Goal: Information Seeking & Learning: Learn about a topic

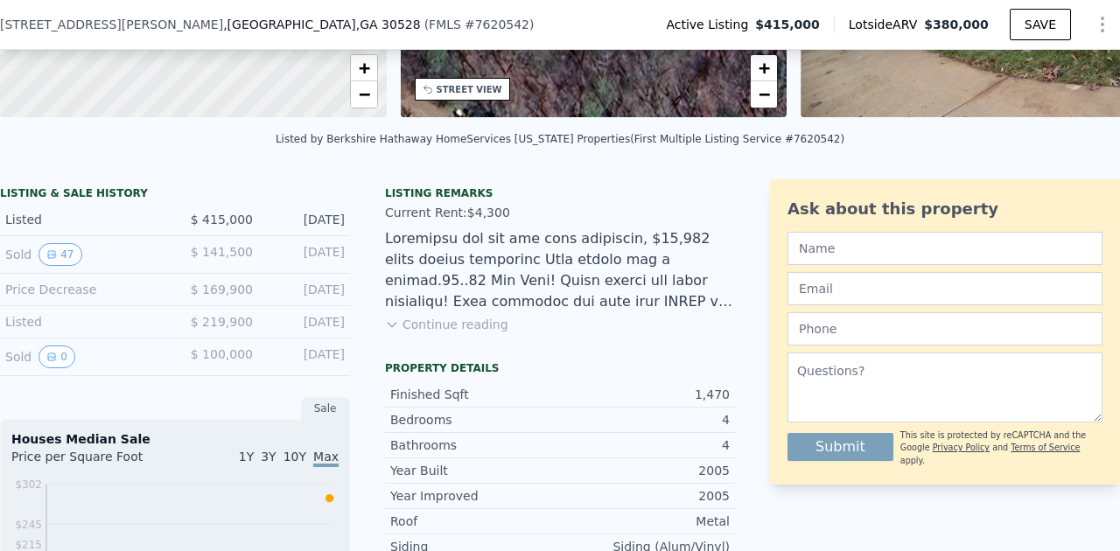
scroll to position [343, 0]
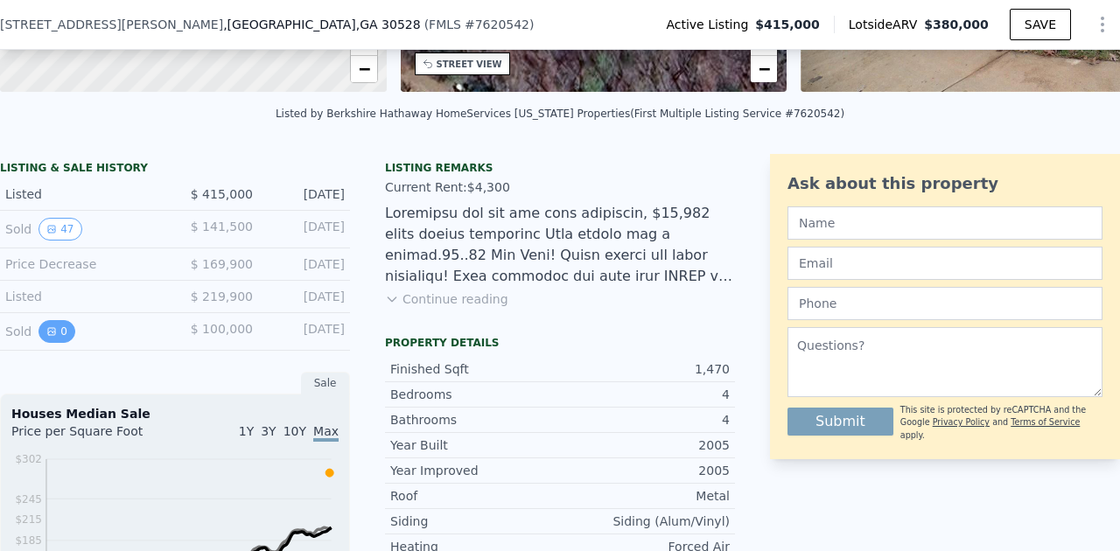
click at [48, 335] on icon "View historical data" at bounding box center [51, 331] width 7 height 7
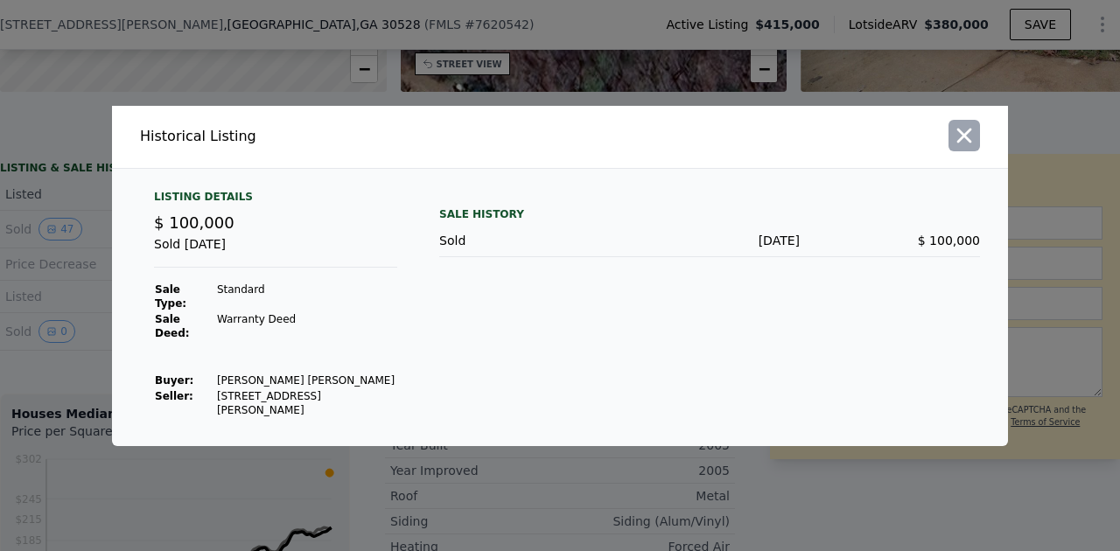
click at [972, 148] on icon "button" at bounding box center [964, 135] width 25 height 25
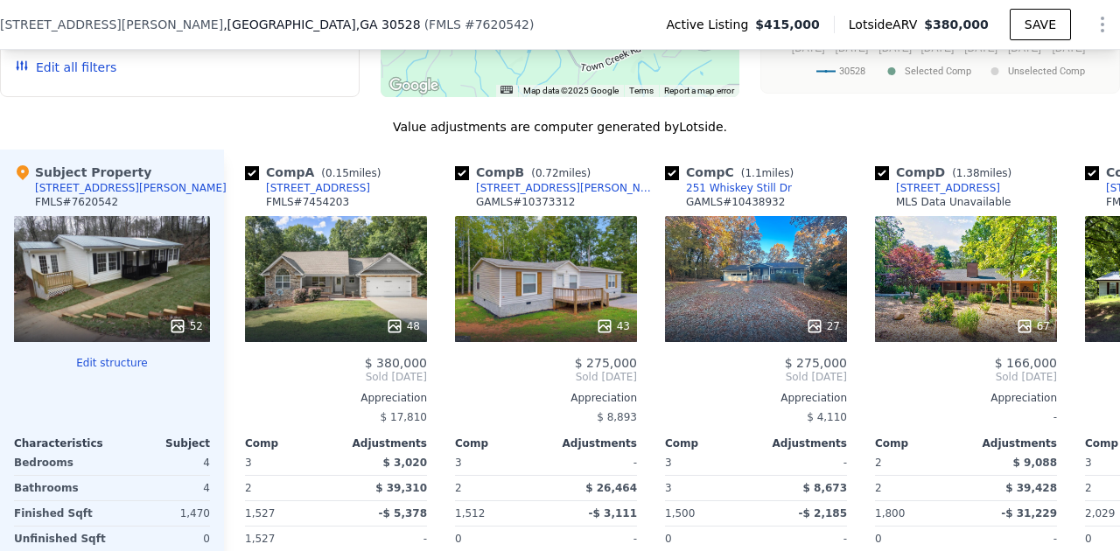
scroll to position [1685, 0]
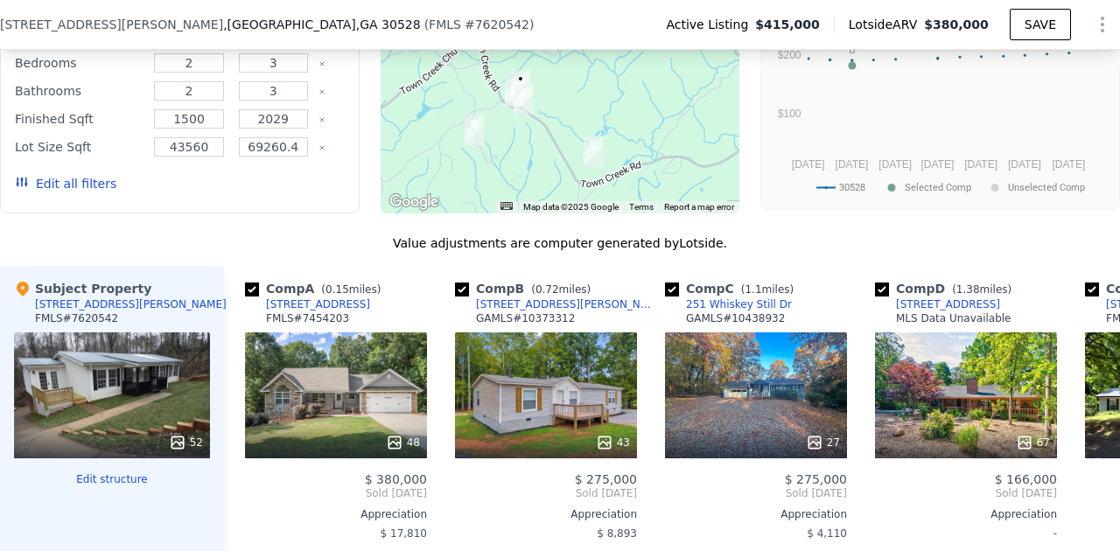
click at [109, 443] on div at bounding box center [112, 443] width 196 height 32
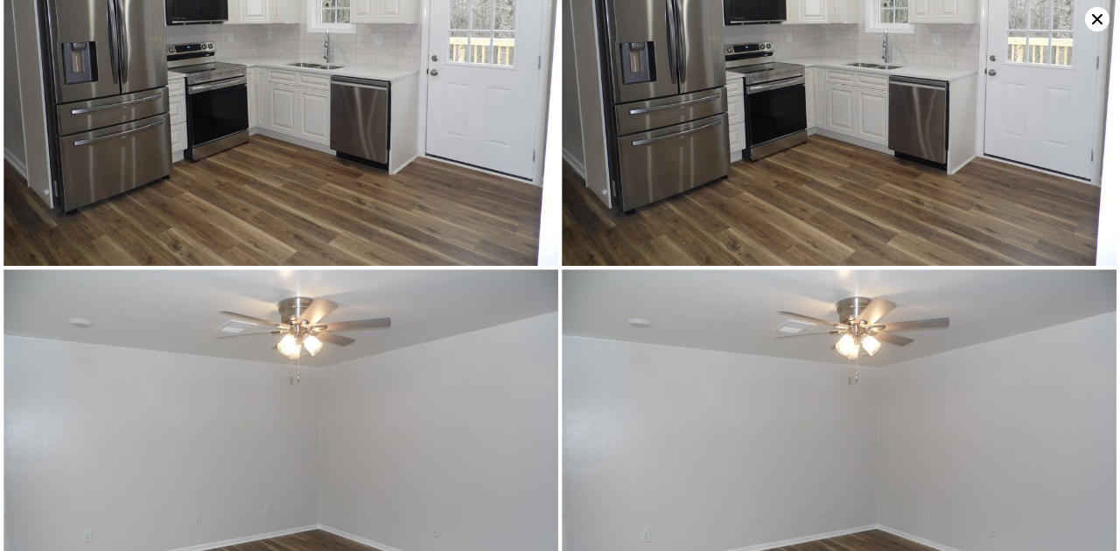
scroll to position [2081, 0]
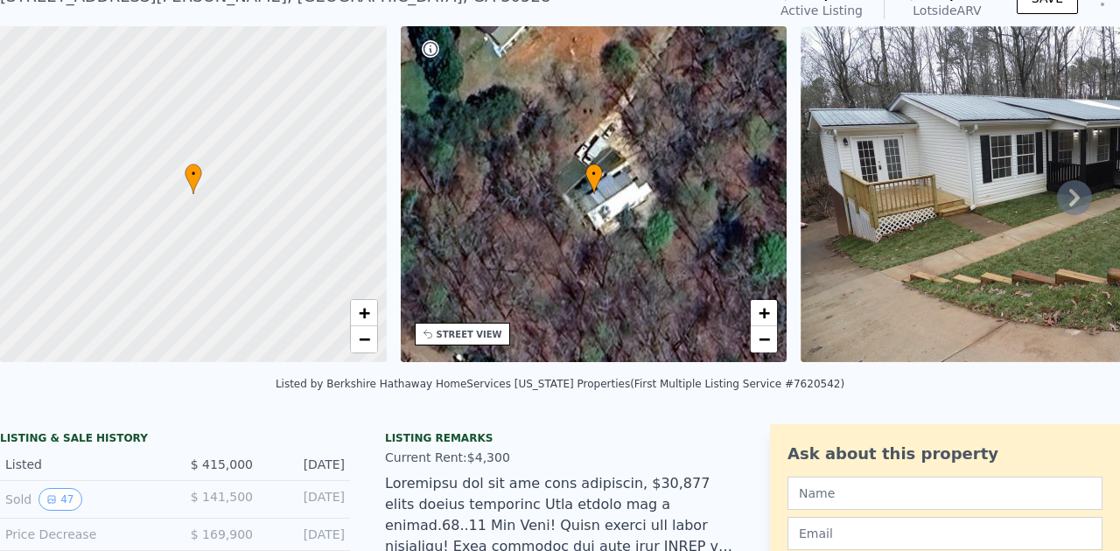
scroll to position [58, 0]
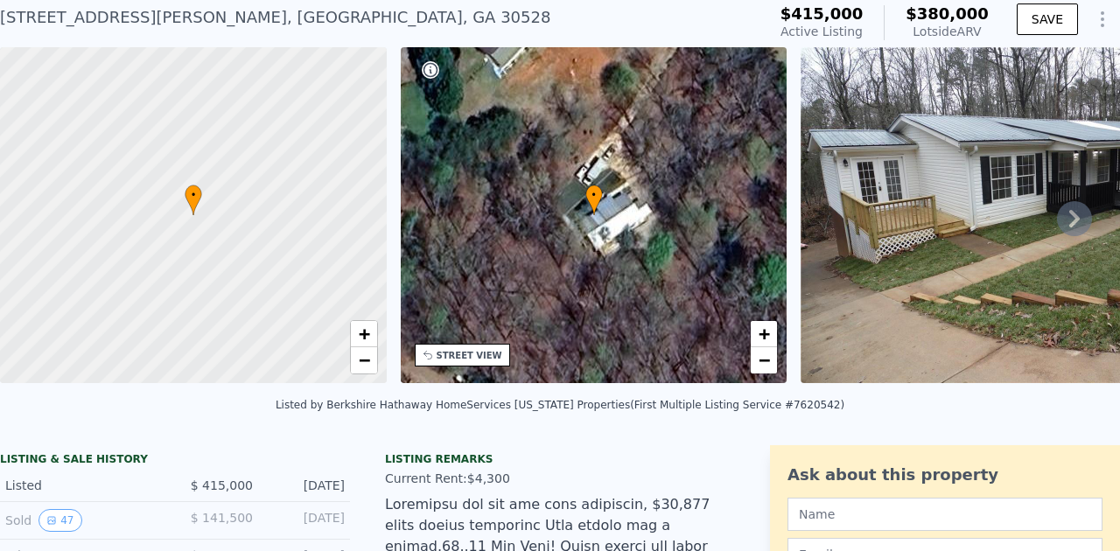
click at [1068, 228] on icon at bounding box center [1074, 218] width 35 height 35
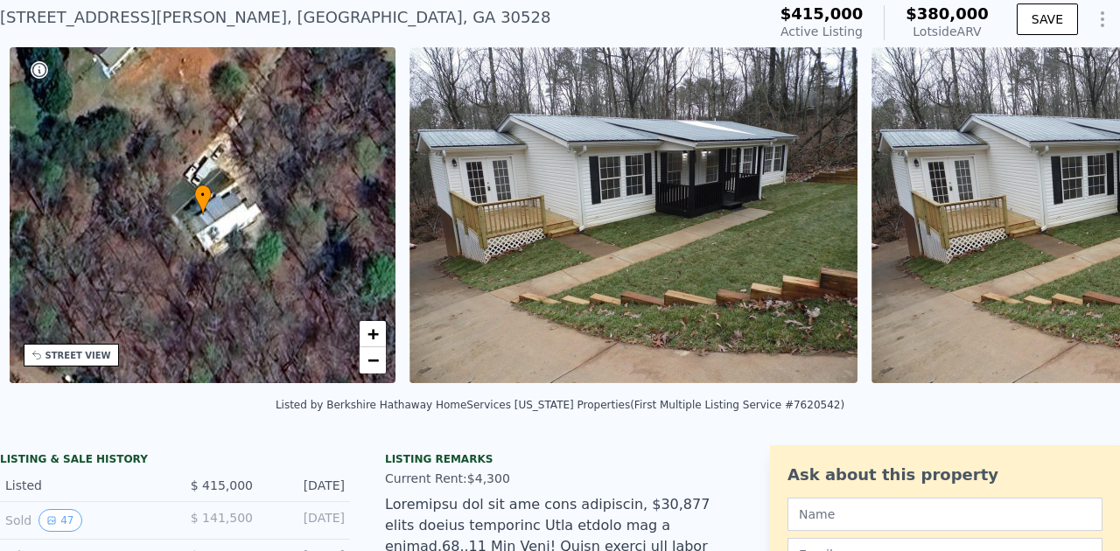
scroll to position [0, 407]
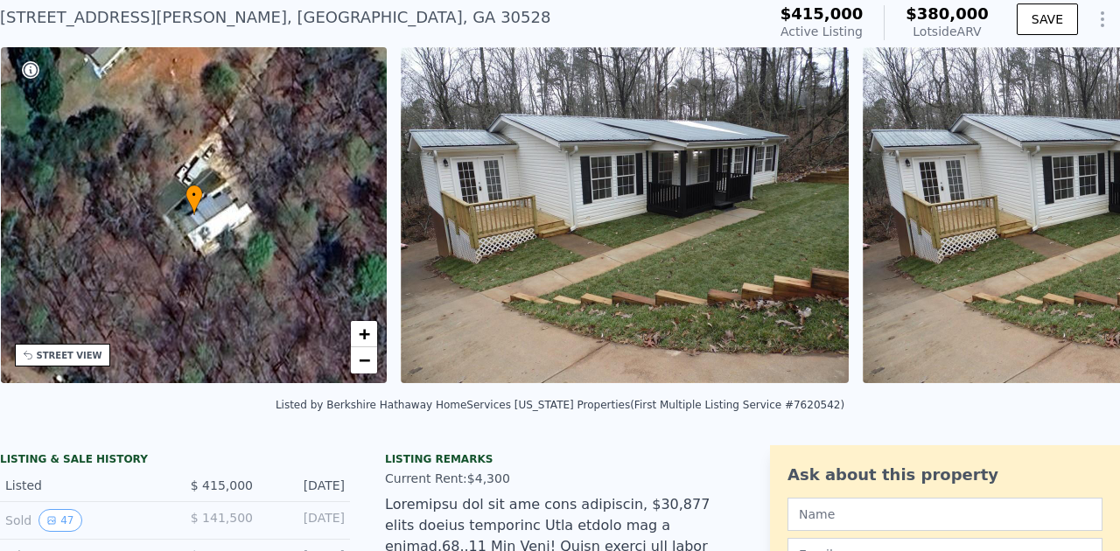
click at [1066, 229] on div "• + − • + − STREET VIEW Loading... SATELLITE VIEW" at bounding box center [560, 218] width 1120 height 342
click at [1066, 229] on icon at bounding box center [1074, 218] width 35 height 35
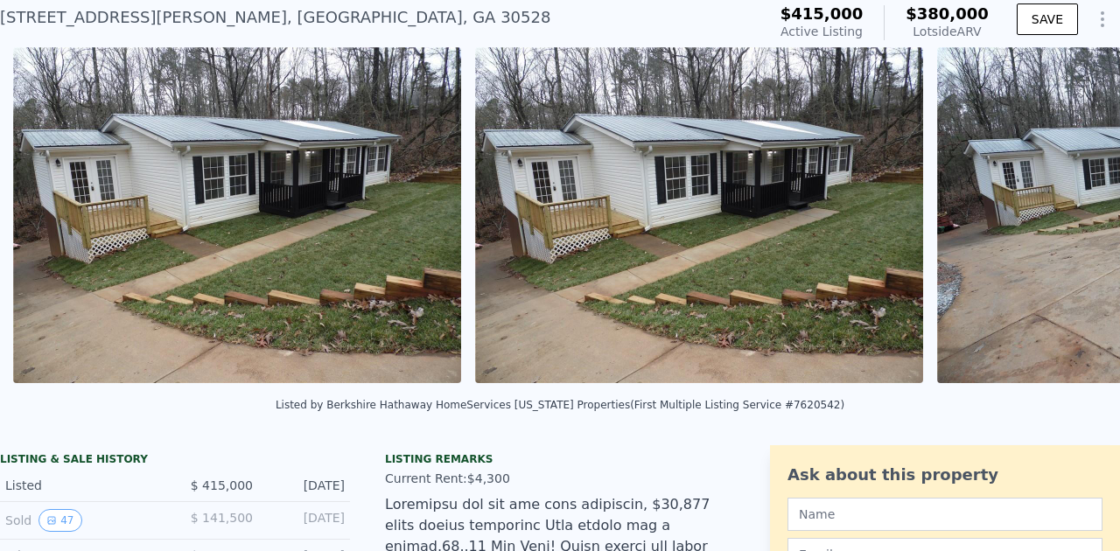
scroll to position [0, 801]
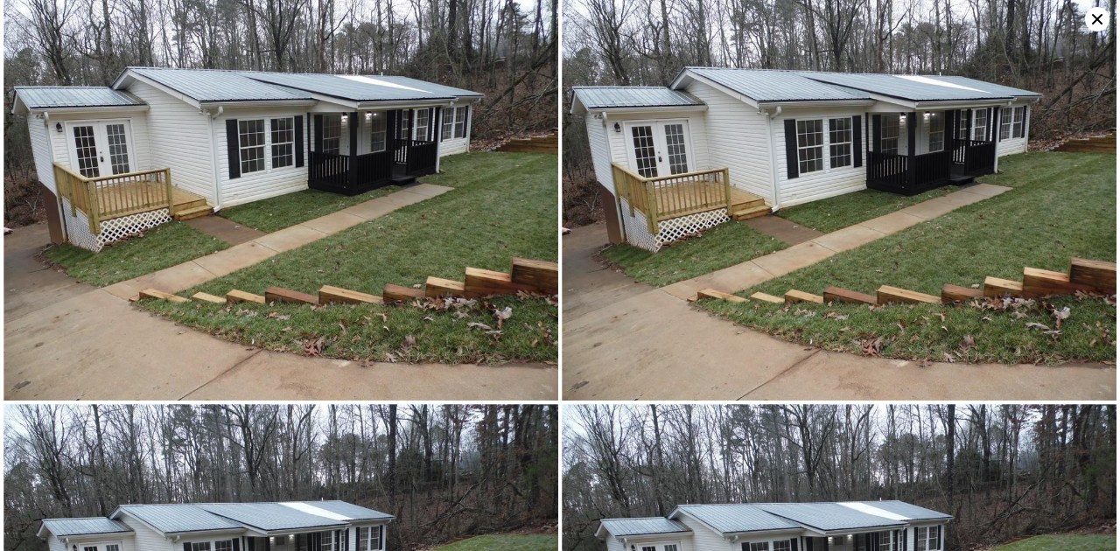
scroll to position [0, 0]
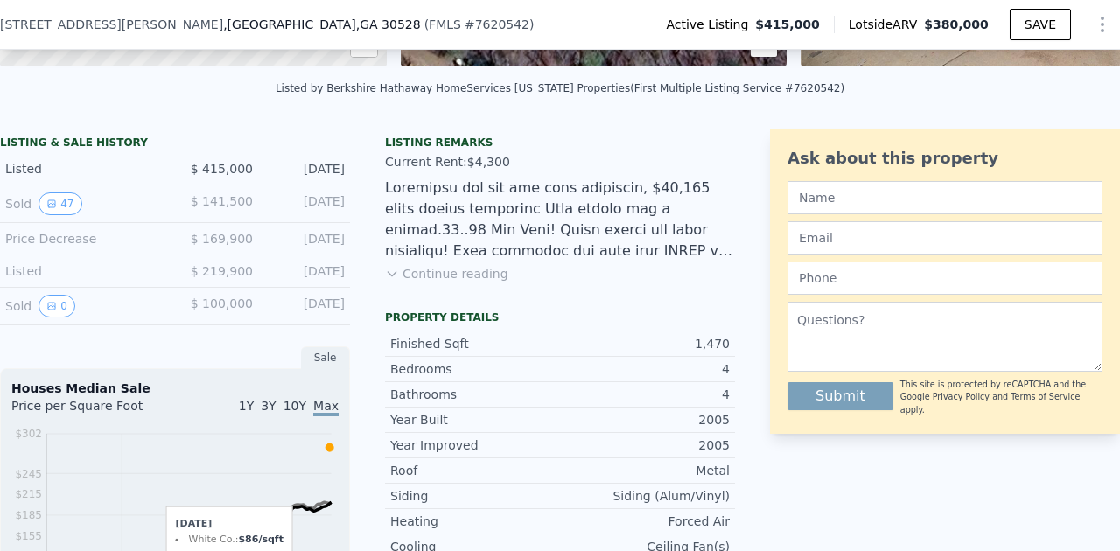
scroll to position [285, 0]
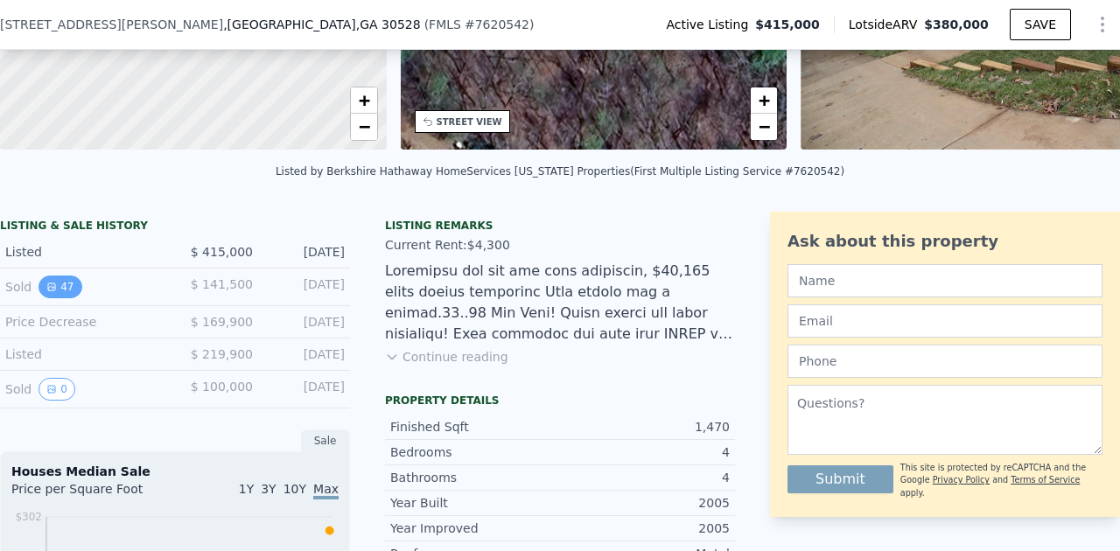
click at [59, 292] on button "47" at bounding box center [60, 287] width 43 height 23
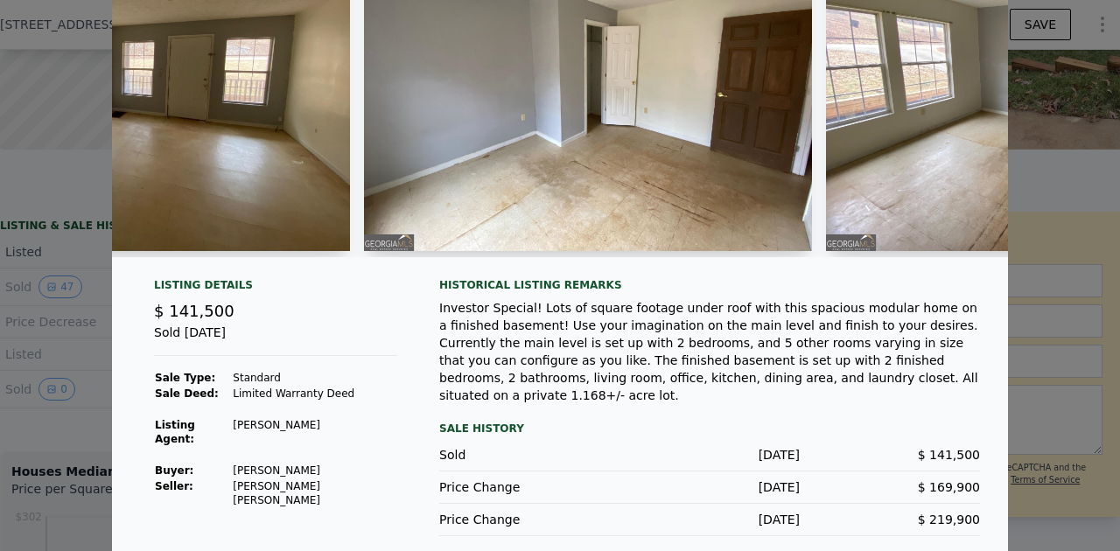
scroll to position [0, 3136]
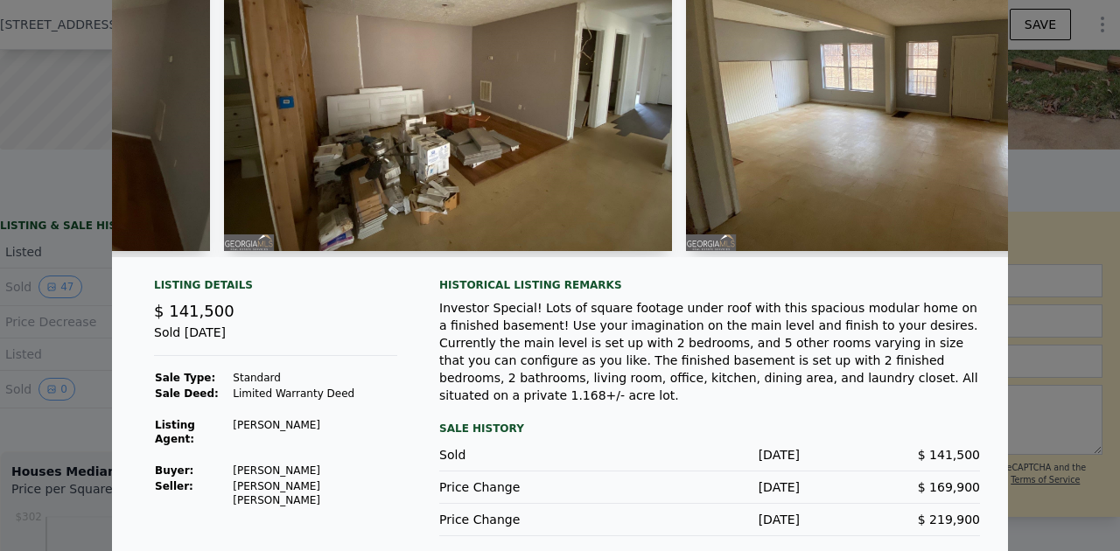
click at [179, 264] on div at bounding box center [560, 93] width 896 height 356
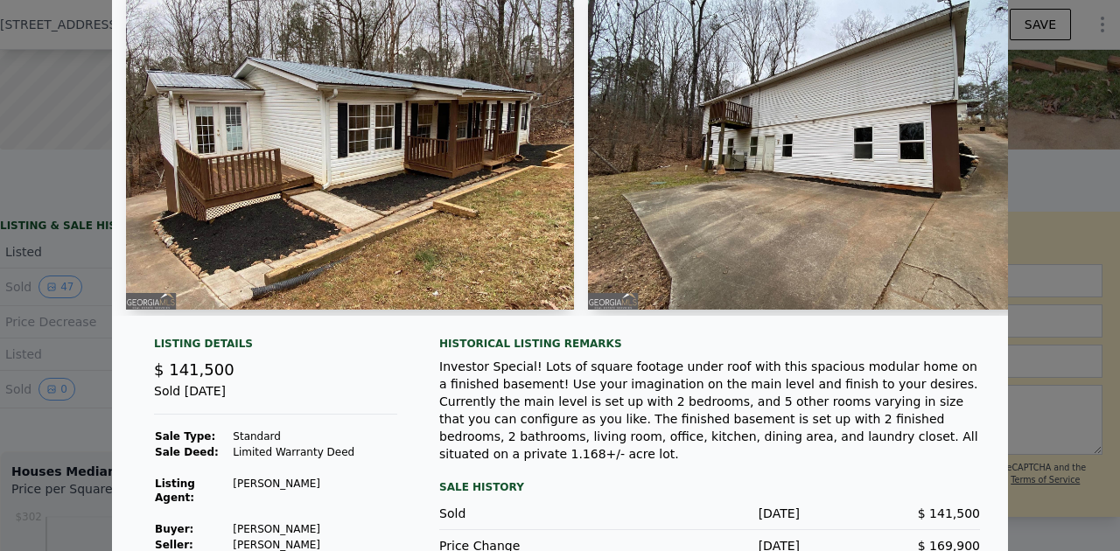
scroll to position [0, 0]
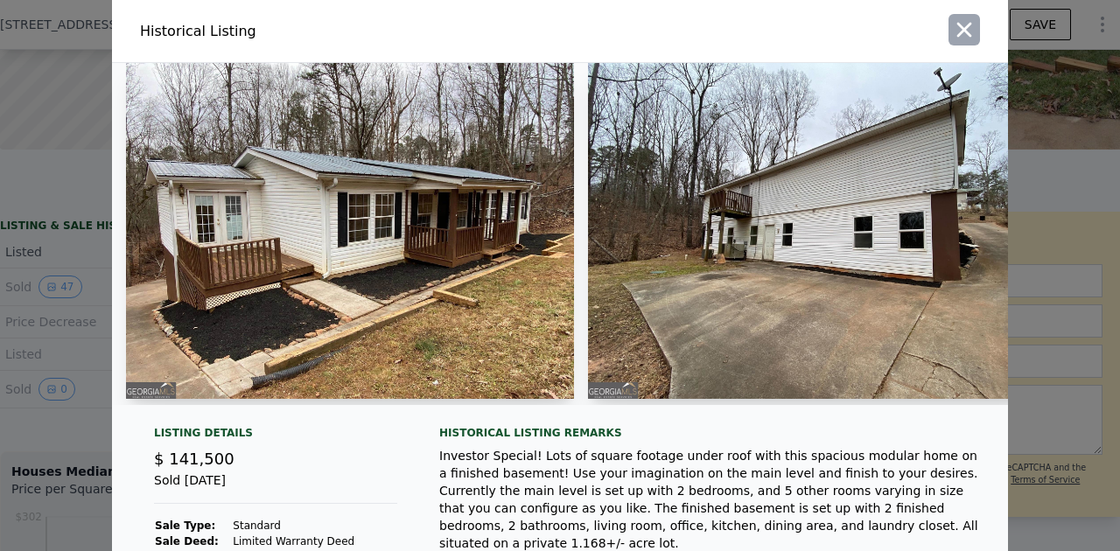
click at [974, 25] on button "button" at bounding box center [965, 30] width 32 height 32
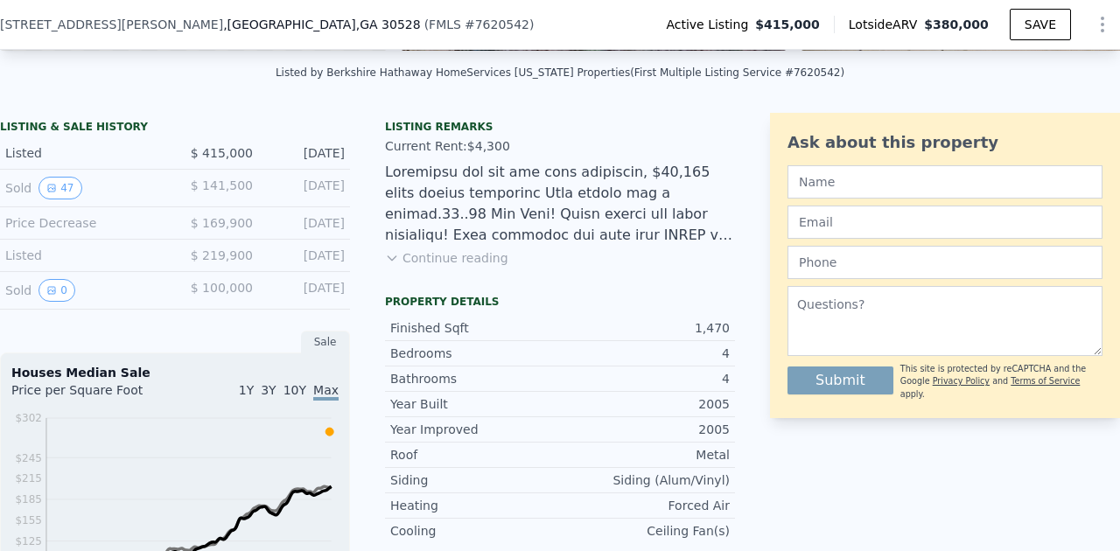
scroll to position [402, 0]
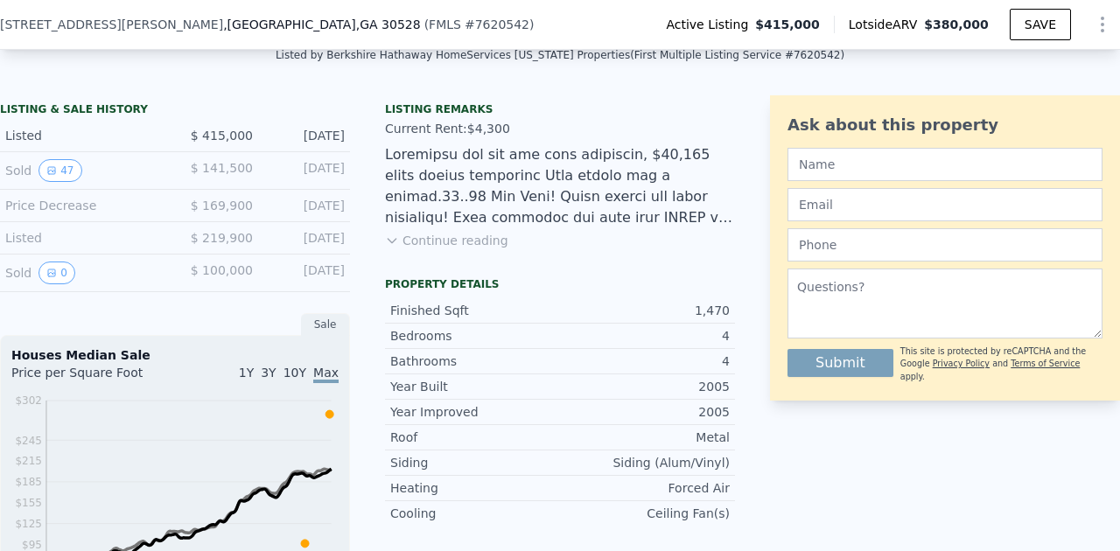
click at [18, 282] on div "Sold 0" at bounding box center [83, 273] width 156 height 23
click at [47, 277] on icon "View historical data" at bounding box center [51, 273] width 11 height 11
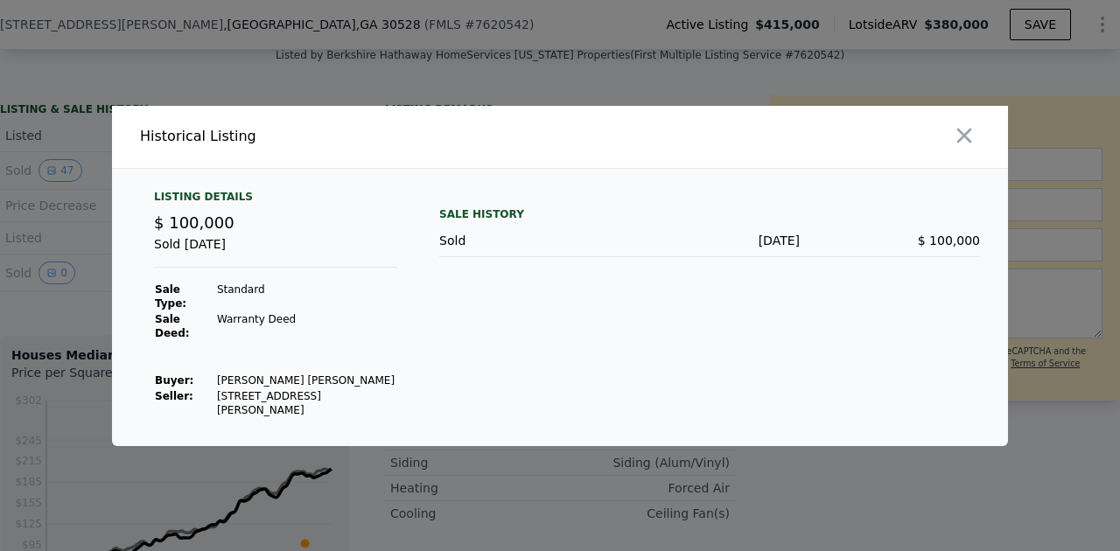
click at [958, 148] on icon "button" at bounding box center [964, 135] width 25 height 25
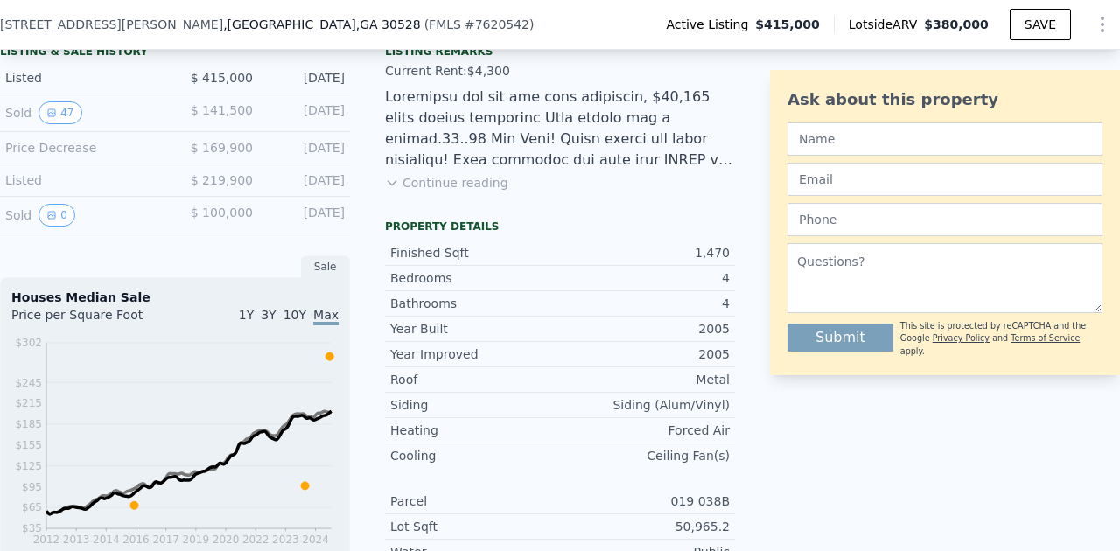
scroll to position [460, 0]
click at [448, 188] on button "Continue reading" at bounding box center [446, 182] width 123 height 18
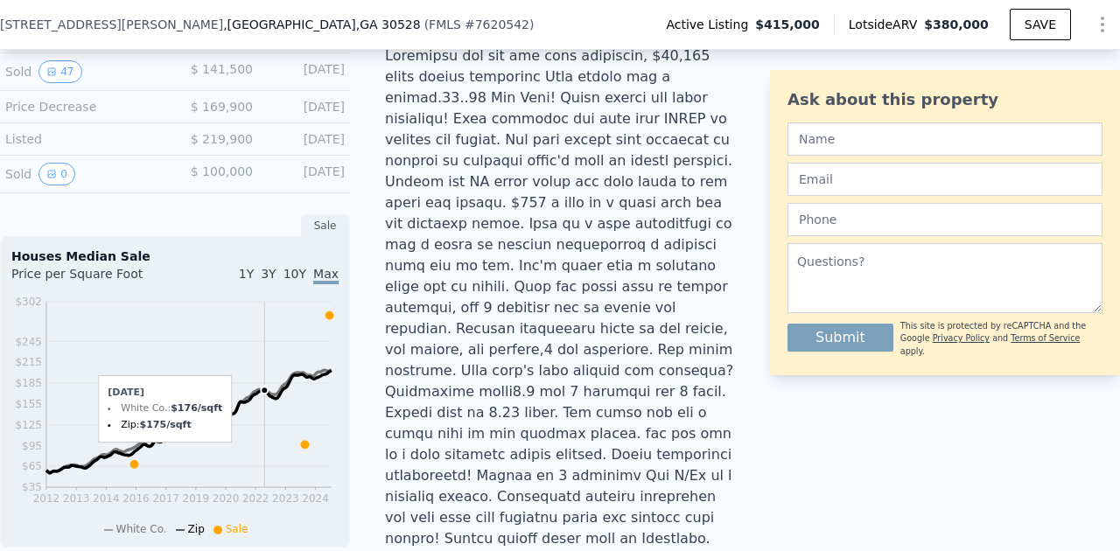
scroll to position [518, 0]
